Goal: Transaction & Acquisition: Subscribe to service/newsletter

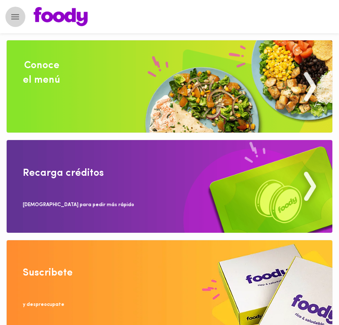
click at [23, 19] on button "Menu" at bounding box center [15, 17] width 20 height 20
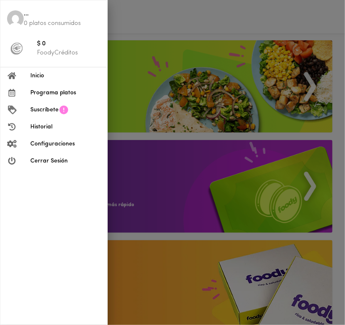
click at [193, 21] on div at bounding box center [172, 162] width 345 height 325
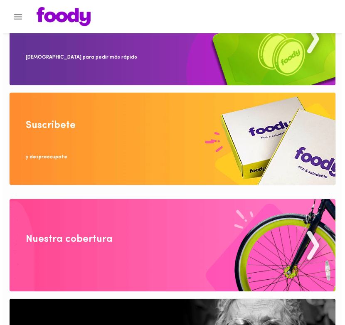
scroll to position [26, 0]
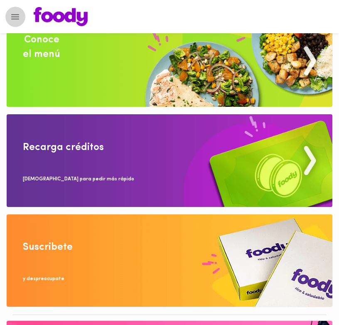
click at [13, 12] on icon "Menu" at bounding box center [15, 17] width 10 height 10
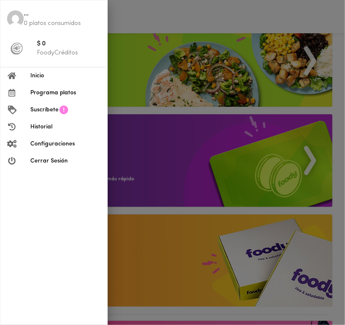
click at [59, 76] on span "Inicio" at bounding box center [65, 75] width 70 height 9
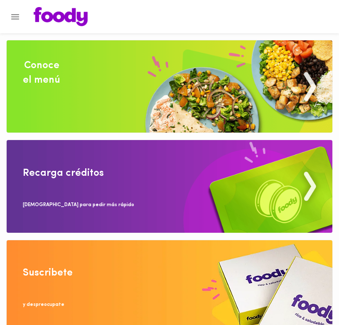
click at [117, 159] on img at bounding box center [170, 186] width 326 height 92
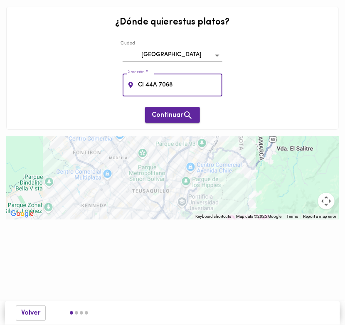
click at [160, 112] on span "Continuar" at bounding box center [173, 115] width 42 height 10
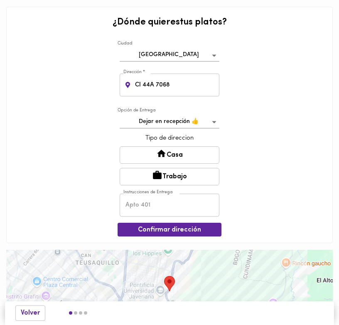
click at [160, 157] on icon at bounding box center [161, 153] width 10 height 10
click at [152, 231] on span "Confirmar dirección" at bounding box center [169, 230] width 91 height 8
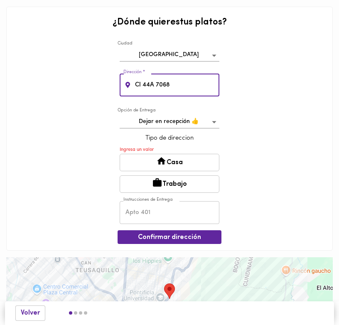
click at [159, 82] on input "Cl 44A 7068" at bounding box center [176, 85] width 86 height 23
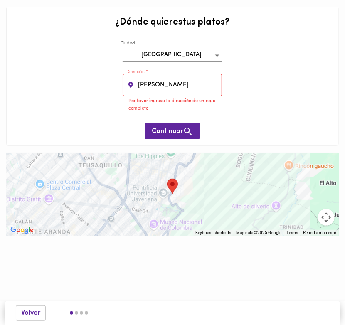
type input "carr"
click at [170, 52] on body "0cAFcWeA7WSIe_PwGbdYcptc6VbLSkHw7OPhAyRArM6TGupbKgSzHc_hNv2XW-TgtRVjdtUqdAujSus…" at bounding box center [172, 130] width 345 height 260
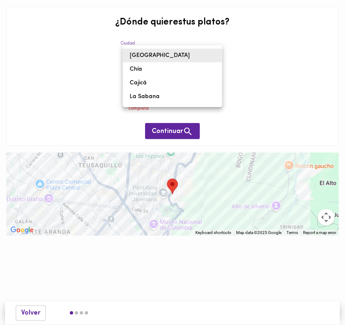
click at [60, 82] on div at bounding box center [172, 162] width 345 height 325
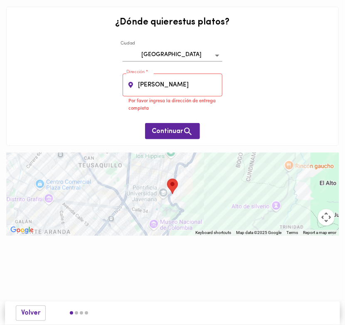
drag, startPoint x: 161, startPoint y: 69, endPoint x: 160, endPoint y: 75, distance: 5.7
click at [160, 74] on div "¿Dónde quieres tus platos ? Ciudad Bogotá bogota Dirección * carr Dirección * P…" at bounding box center [172, 76] width 332 height 139
click at [157, 86] on input "carr" at bounding box center [179, 85] width 86 height 23
click at [156, 86] on input "carr" at bounding box center [179, 85] width 86 height 23
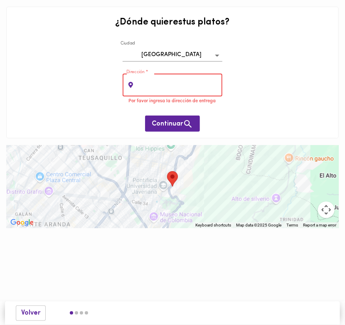
click at [156, 86] on input "text" at bounding box center [179, 85] width 86 height 23
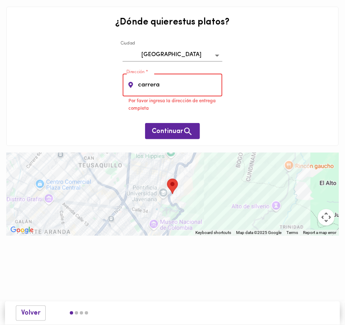
type input "carrera"
click at [167, 179] on area "Tu dirección" at bounding box center [167, 179] width 0 height 0
click at [159, 190] on div "To navigate, press the arrow keys." at bounding box center [172, 193] width 332 height 83
click at [144, 187] on div at bounding box center [172, 193] width 332 height 83
click at [159, 79] on input "carrera" at bounding box center [179, 85] width 86 height 23
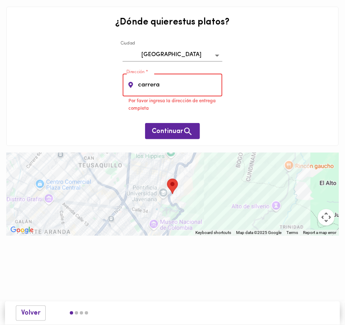
click at [159, 79] on input "carrera" at bounding box center [179, 85] width 86 height 23
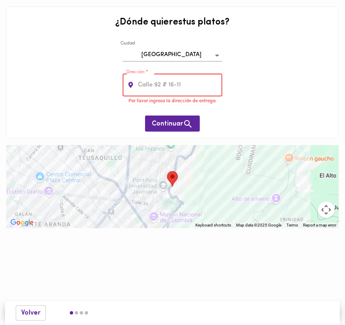
click at [130, 185] on div at bounding box center [172, 186] width 332 height 83
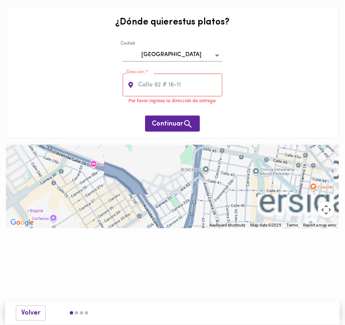
click at [112, 182] on div at bounding box center [172, 186] width 332 height 83
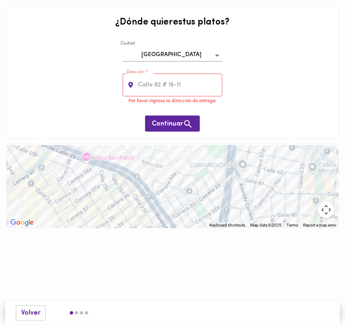
click at [91, 159] on div at bounding box center [172, 186] width 332 height 83
click at [86, 157] on div at bounding box center [172, 186] width 332 height 83
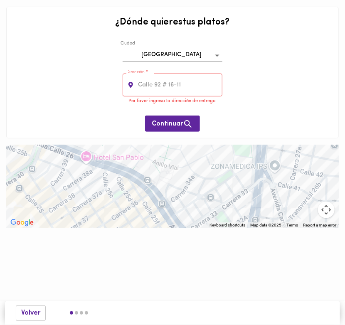
click at [86, 157] on div at bounding box center [172, 186] width 332 height 83
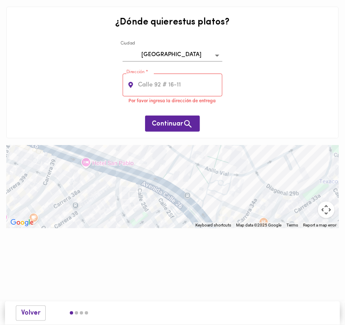
click at [86, 169] on div at bounding box center [172, 186] width 332 height 83
click at [164, 109] on div "Continuar" at bounding box center [172, 119] width 55 height 25
click at [163, 117] on button "Continuar" at bounding box center [172, 123] width 55 height 16
click at [162, 120] on span "Continuar" at bounding box center [173, 124] width 42 height 10
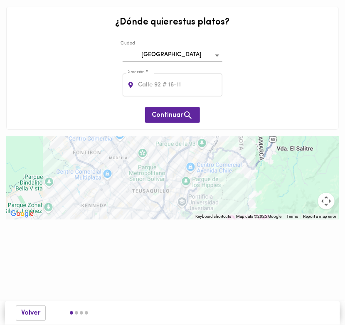
click at [107, 172] on div at bounding box center [172, 177] width 332 height 83
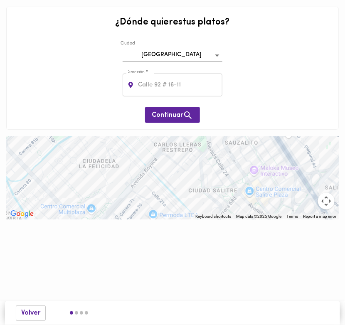
click at [106, 155] on div at bounding box center [172, 177] width 332 height 83
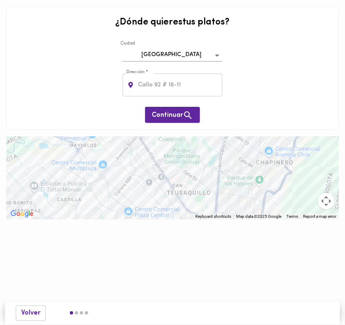
click at [143, 162] on div at bounding box center [172, 177] width 332 height 83
click at [184, 153] on div at bounding box center [172, 177] width 332 height 83
click at [199, 89] on input "text" at bounding box center [179, 85] width 86 height 23
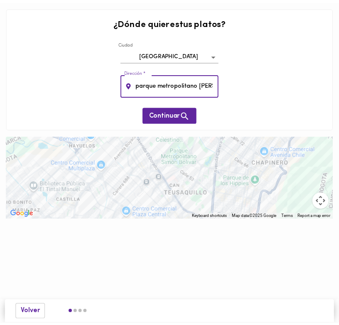
scroll to position [0, 2]
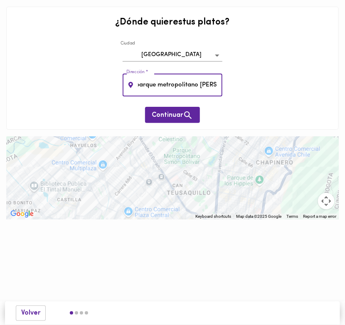
type input "parque metropolitano [PERSON_NAME]"
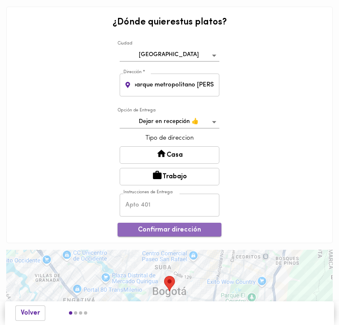
click at [168, 226] on span "Confirmar dirección" at bounding box center [169, 230] width 91 height 8
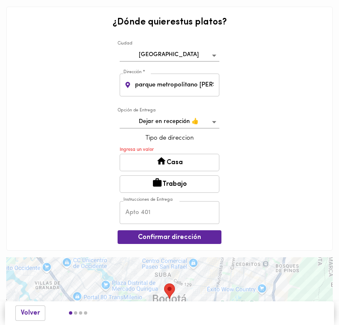
click at [166, 161] on icon at bounding box center [161, 161] width 10 height 10
click at [157, 166] on icon at bounding box center [161, 161] width 10 height 10
click at [167, 128] on body "¿Dónde quieres tus platos ? [GEOGRAPHIC_DATA] bogota Dirección * parque metropo…" at bounding box center [169, 182] width 339 height 365
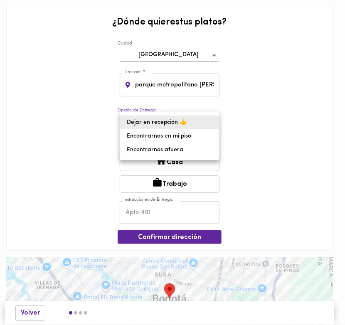
click at [167, 128] on li "Dejar en recepción 👍" at bounding box center [169, 122] width 99 height 14
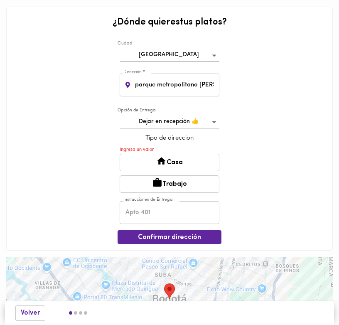
click at [165, 157] on icon at bounding box center [161, 161] width 10 height 10
click at [162, 239] on span "Confirmar dirección" at bounding box center [169, 237] width 91 height 8
click at [152, 217] on input "text" at bounding box center [170, 212] width 100 height 23
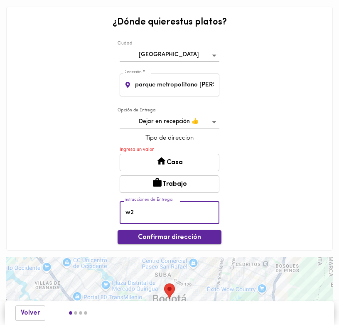
type input "w2"
click at [165, 238] on span "Confirmar dirección" at bounding box center [169, 237] width 91 height 8
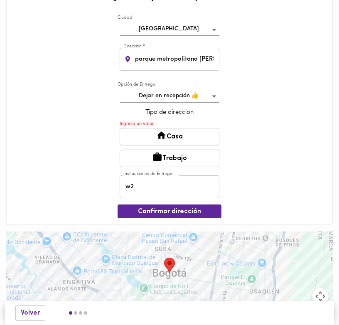
scroll to position [40, 0]
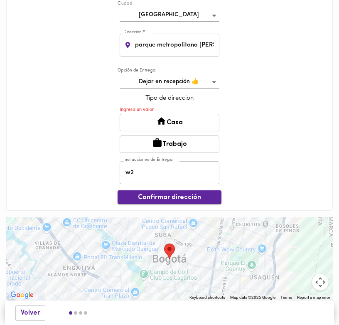
click at [138, 201] on span "Confirmar dirección" at bounding box center [169, 198] width 91 height 8
click at [136, 113] on p "Ingresa un valor" at bounding box center [170, 109] width 100 height 7
click at [138, 122] on button "Casa" at bounding box center [170, 122] width 100 height 17
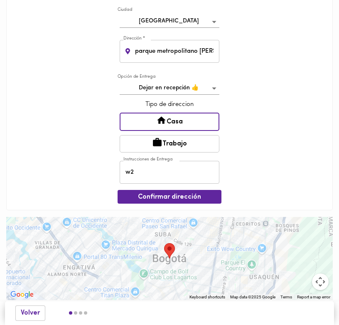
scroll to position [33, 0]
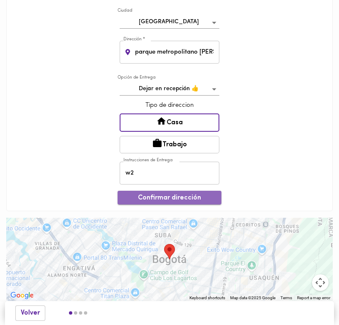
click at [160, 199] on span "Confirmar dirección" at bounding box center [169, 198] width 91 height 8
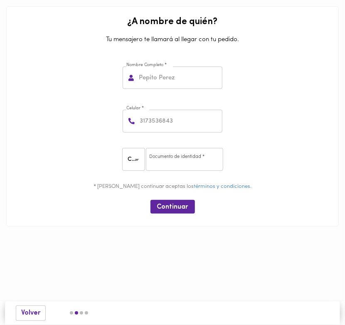
click at [161, 84] on input "text" at bounding box center [179, 77] width 85 height 23
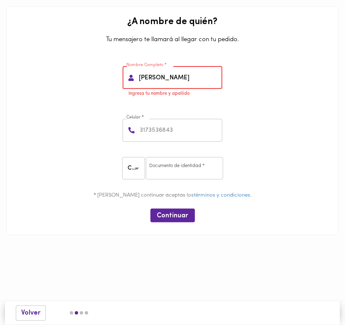
type input "[PERSON_NAME]"
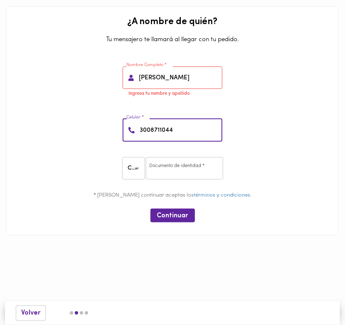
type input "3008711044"
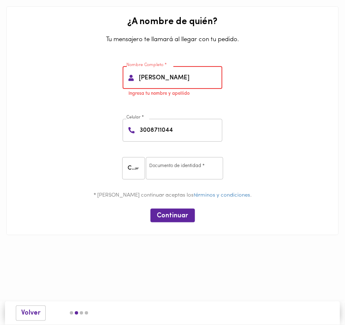
click at [168, 78] on input "[PERSON_NAME]" at bounding box center [179, 77] width 85 height 23
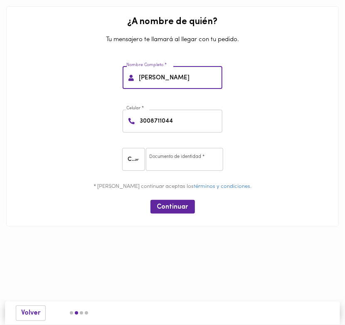
type input "[PERSON_NAME]"
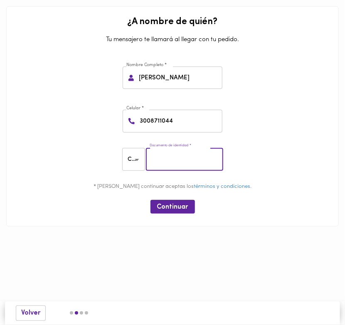
click at [164, 162] on input "number" at bounding box center [184, 159] width 77 height 23
type input "1045715200"
click at [163, 201] on button "Continuar" at bounding box center [172, 207] width 44 height 14
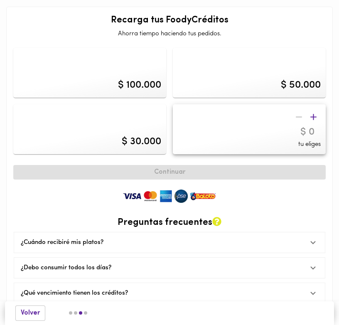
click at [311, 115] on icon "button" at bounding box center [313, 117] width 10 height 10
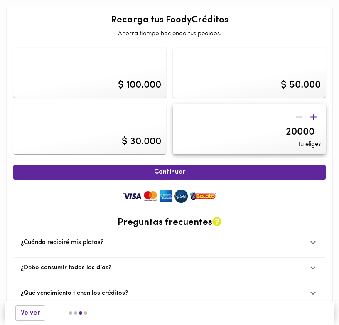
click at [302, 118] on div at bounding box center [306, 117] width 29 height 15
click at [294, 130] on input "20000" at bounding box center [262, 132] width 115 height 12
type input "300000"
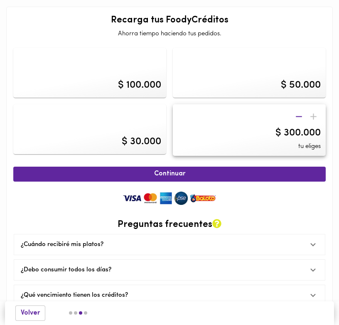
click at [232, 161] on div "$ 100.000 $ 50.000 $ 30.000 $ 300.000 tu eliges Continuar Preguntas frecuentes …" at bounding box center [169, 186] width 312 height 290
click at [230, 169] on button "Continuar" at bounding box center [169, 174] width 312 height 15
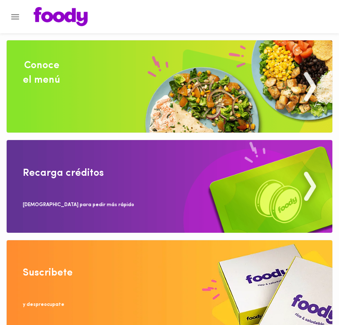
click at [198, 176] on img at bounding box center [170, 186] width 326 height 92
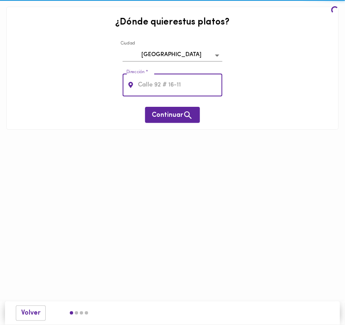
type input "parque metropolitano [PERSON_NAME]"
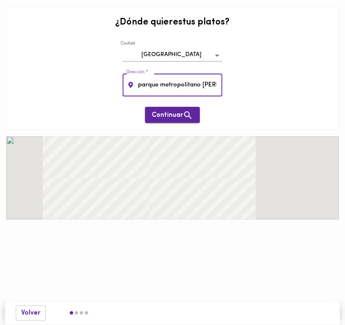
click at [152, 115] on span "Continuar" at bounding box center [173, 115] width 42 height 10
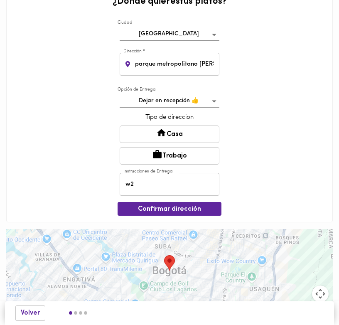
scroll to position [32, 0]
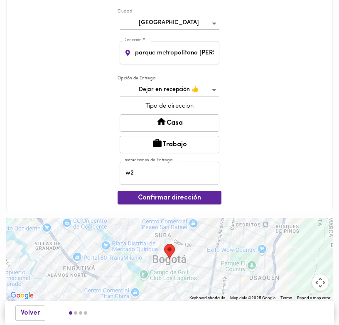
click at [155, 119] on button "Casa" at bounding box center [170, 122] width 100 height 17
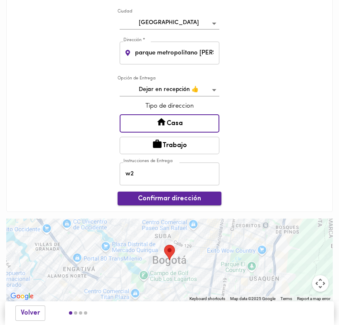
click at [150, 202] on span "Confirmar dirección" at bounding box center [169, 199] width 91 height 8
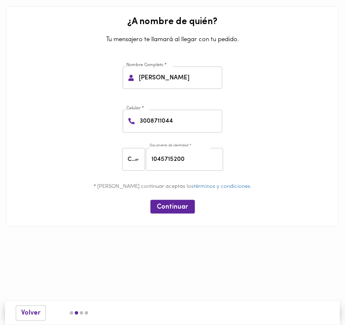
click at [178, 214] on div "Continuar" at bounding box center [173, 206] width 326 height 20
click at [176, 211] on span "Continuar" at bounding box center [172, 207] width 31 height 8
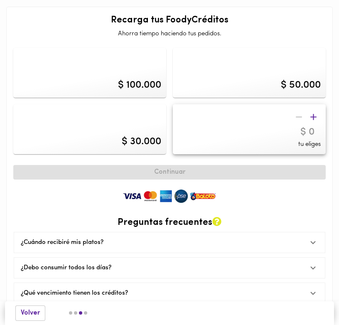
click at [303, 126] on input "number" at bounding box center [262, 132] width 115 height 12
click at [305, 122] on div at bounding box center [306, 117] width 29 height 15
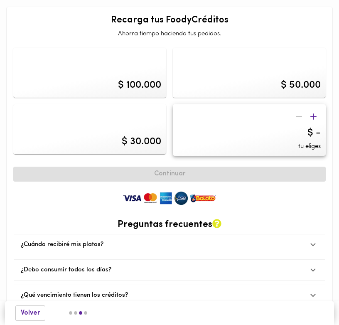
click at [307, 130] on div "$ - tu eliges" at bounding box center [249, 130] width 153 height 52
click at [299, 129] on div "$ - tu eliges" at bounding box center [249, 130] width 153 height 52
click at [314, 134] on div "$ -" at bounding box center [313, 133] width 13 height 14
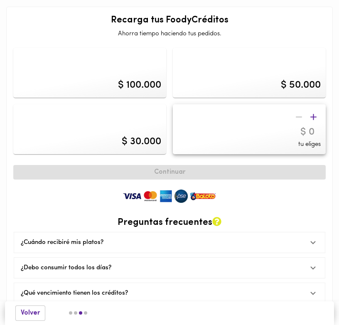
click at [314, 131] on input "number" at bounding box center [262, 132] width 115 height 12
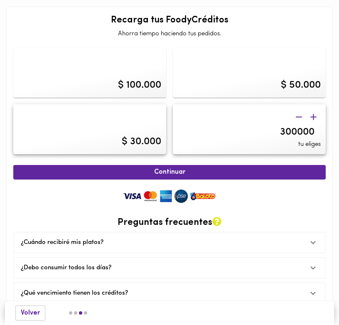
type input "3000000"
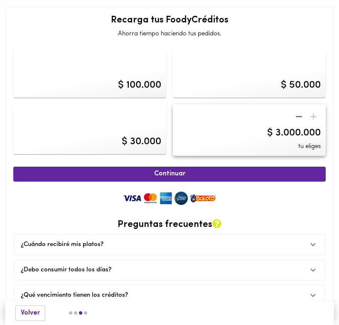
click at [250, 116] on div "$ 3.000.000 tu eliges" at bounding box center [249, 130] width 153 height 52
click at [283, 127] on div "$ 3.000.000" at bounding box center [294, 133] width 54 height 14
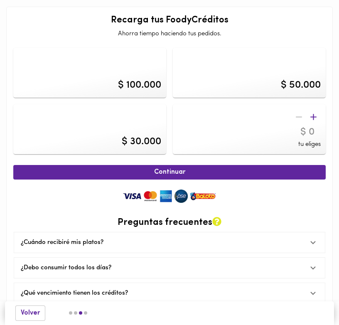
click at [306, 135] on input "number" at bounding box center [262, 132] width 115 height 12
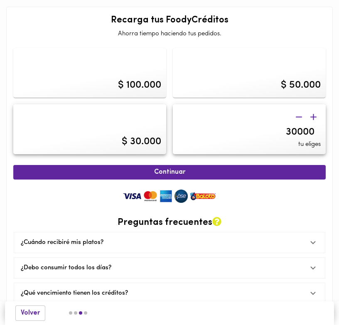
type input "300000"
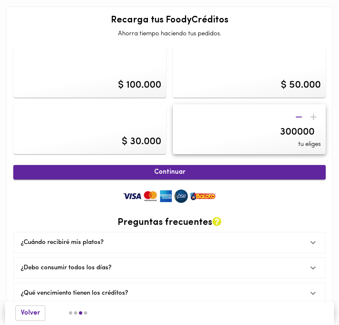
click at [293, 166] on div "Continuar Preguntas frecuentes ¿Cuándo recibiré mis platos? Tus platos serán en…" at bounding box center [169, 245] width 312 height 169
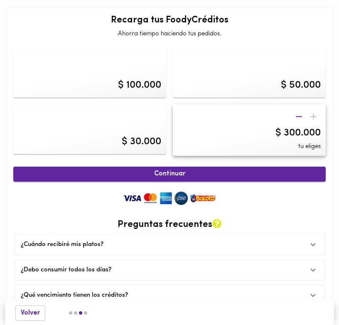
click at [287, 171] on span "Continuar" at bounding box center [169, 174] width 294 height 8
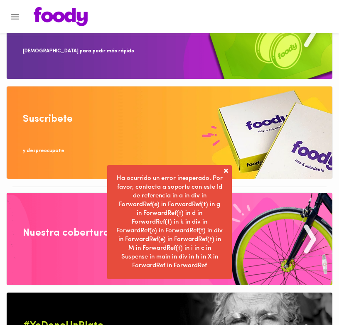
scroll to position [166, 0]
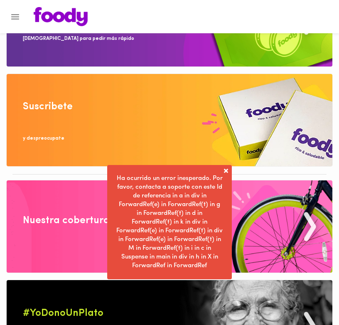
click at [226, 173] on span at bounding box center [226, 171] width 8 height 8
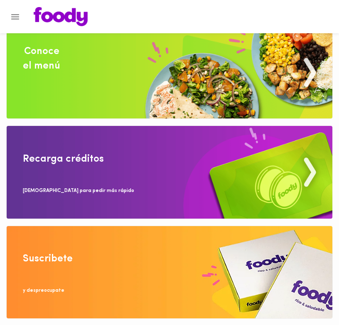
scroll to position [0, 0]
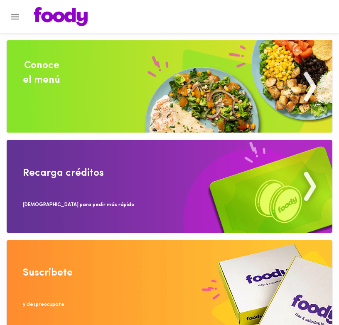
click at [111, 172] on img at bounding box center [170, 186] width 326 height 92
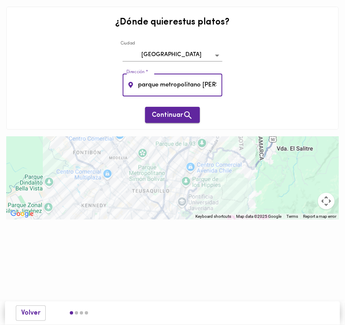
click at [152, 119] on span "Continuar" at bounding box center [173, 115] width 42 height 10
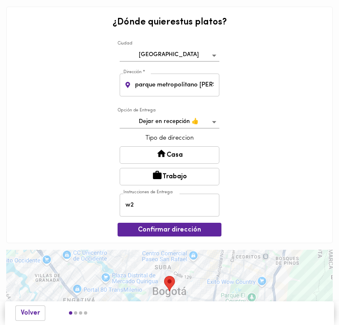
click at [151, 169] on button "Trabajo" at bounding box center [170, 176] width 100 height 17
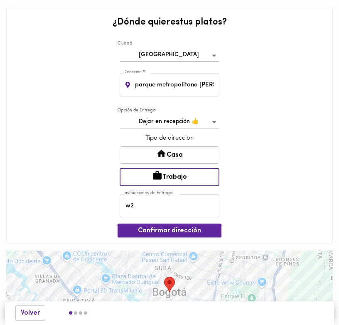
click at [157, 225] on button "Confirmar dirección" at bounding box center [170, 230] width 104 height 14
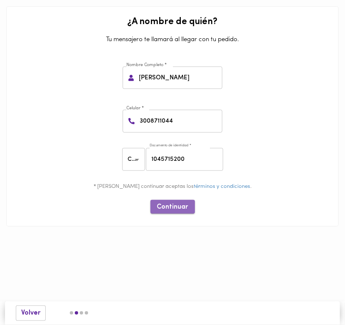
click at [169, 206] on span "Continuar" at bounding box center [172, 207] width 31 height 8
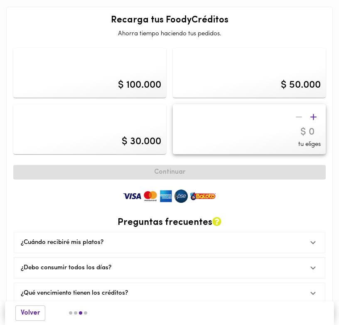
click at [297, 86] on div "$ 50.000" at bounding box center [301, 85] width 40 height 14
type input "50000"
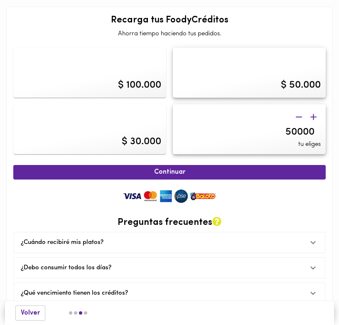
scroll to position [27, 0]
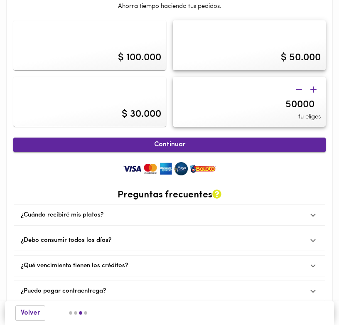
click at [278, 146] on span "Continuar" at bounding box center [169, 145] width 294 height 8
